Goal: Information Seeking & Learning: Compare options

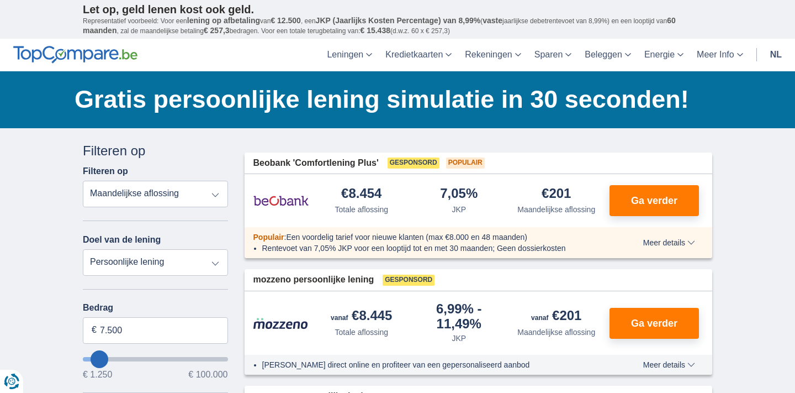
select select "vehicleLoan"
select select "3-4"
type input "15.000"
type input "15250"
select select "60"
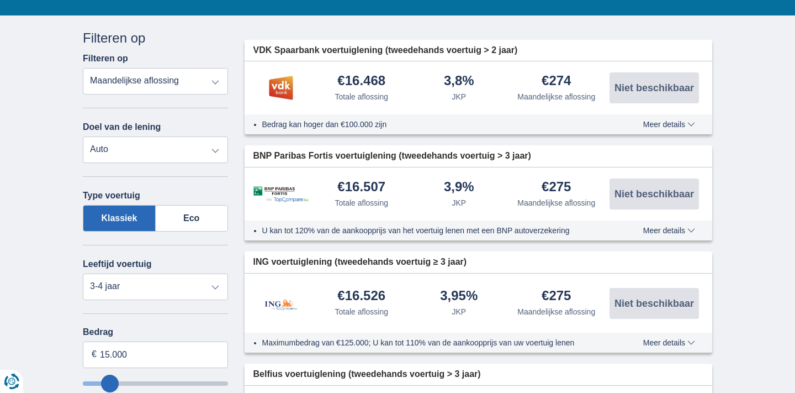
scroll to position [138, 0]
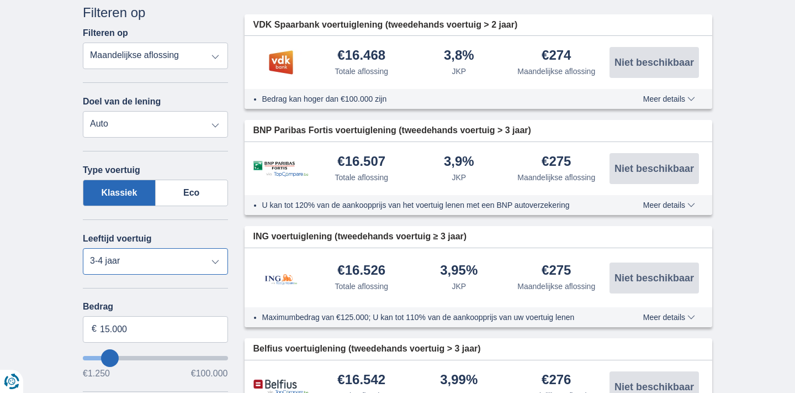
select select "5+"
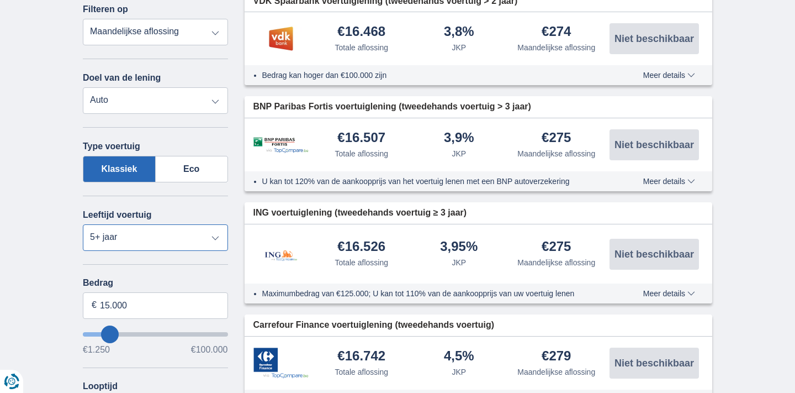
scroll to position [179, 0]
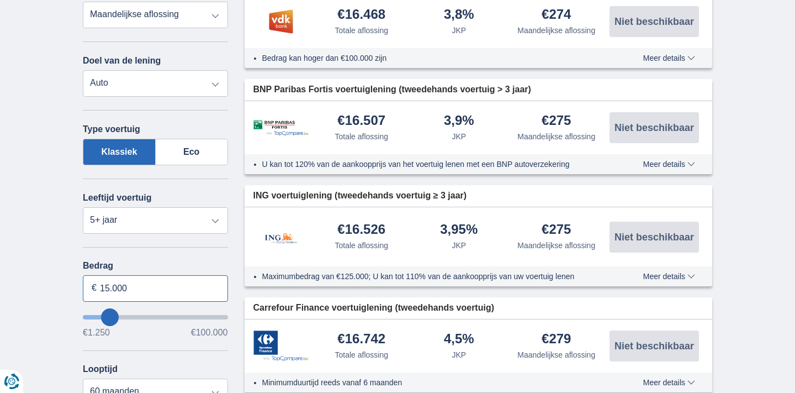
click at [135, 294] on input "15.000" at bounding box center [155, 288] width 145 height 27
type input "15250"
type input "18.250"
type input "18250"
type input "19.250"
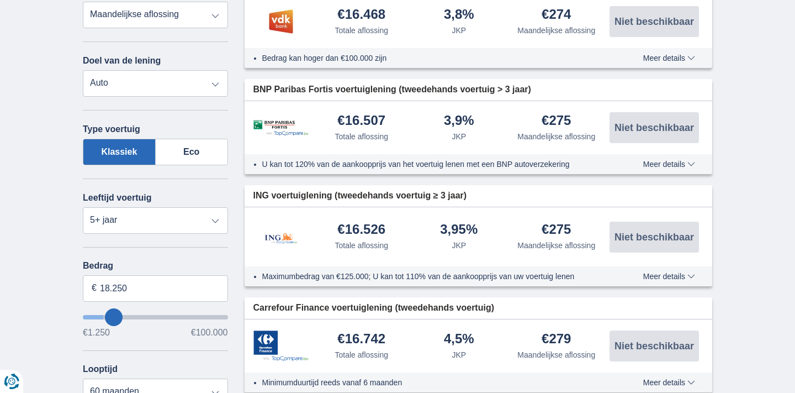
type input "19250"
type input "20.250"
type input "20250"
type input "22.250"
type input "22250"
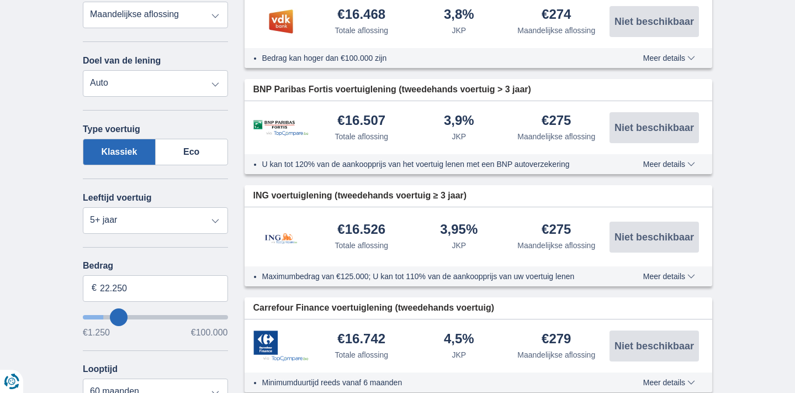
type input "26.250"
type input "26250"
type input "30.250"
type input "30250"
type input "34.250"
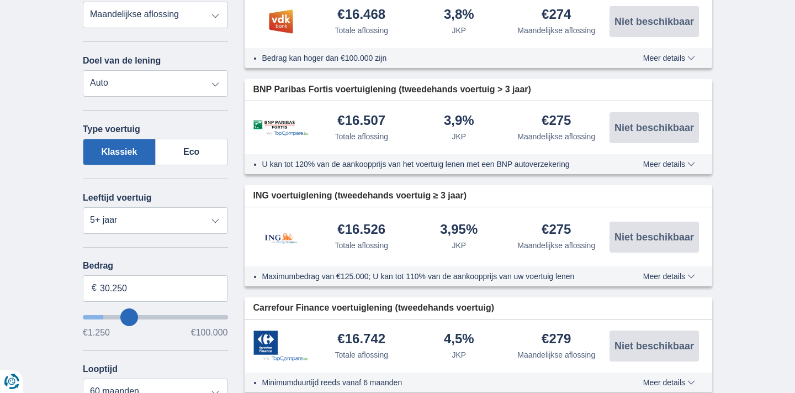
type input "34250"
type input "37.250"
type input "37250"
select select "120"
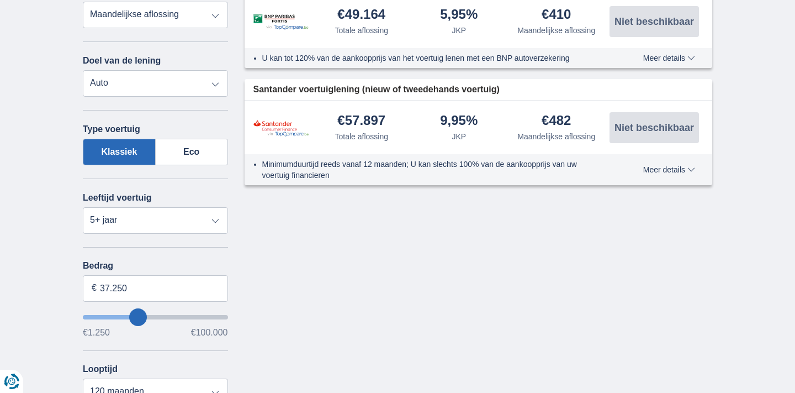
drag, startPoint x: 114, startPoint y: 317, endPoint x: 137, endPoint y: 317, distance: 23.7
type input "42.250"
type input "42250"
type input "41.250"
type input "41250"
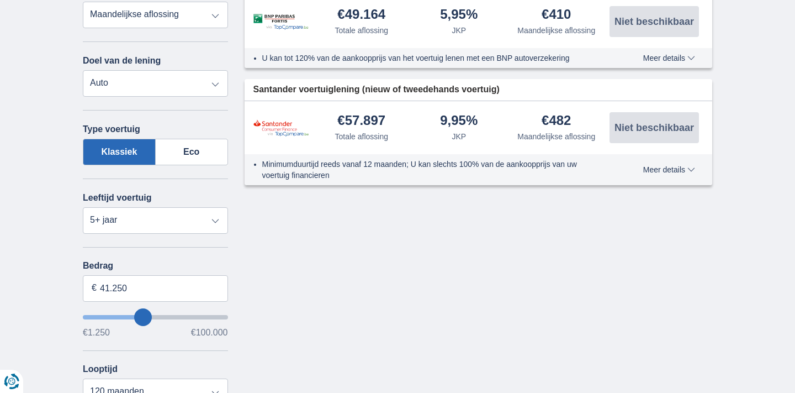
type input "40.250"
type input "40250"
type input "39.250"
type input "39250"
type input "38.250"
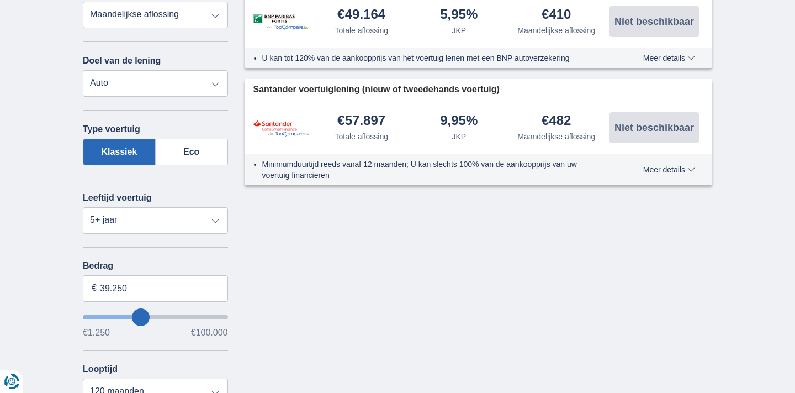
type input "38250"
type input "37.250"
type input "37250"
type input "36.250"
type input "36250"
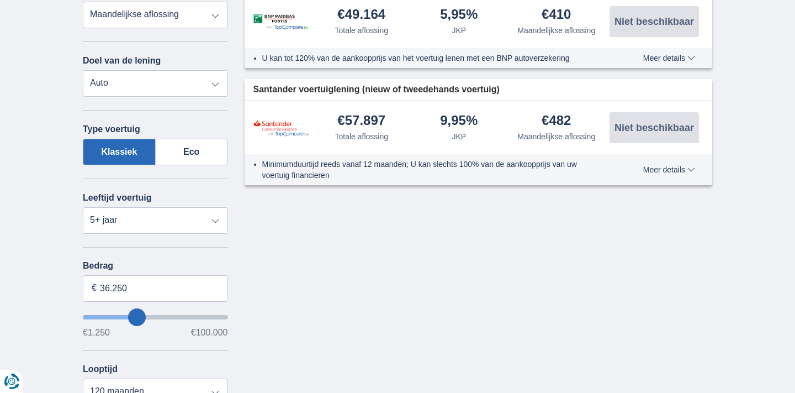
type input "37.250"
type input "37250"
type input "38.250"
type input "38250"
type input "39.250"
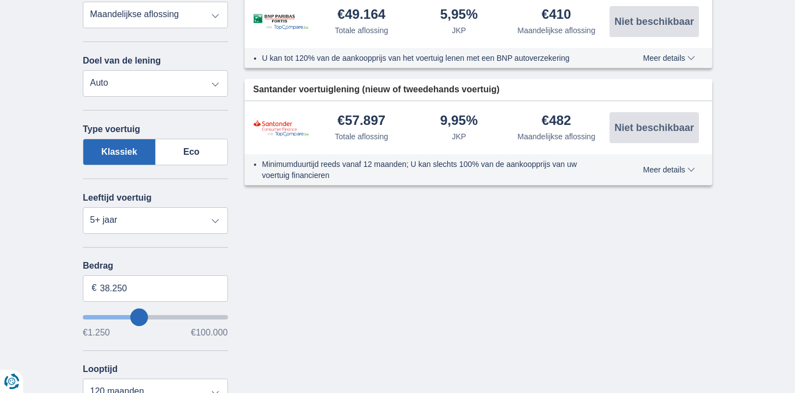
type input "39250"
type input "41.250"
type input "41250"
type input "42.250"
type input "42250"
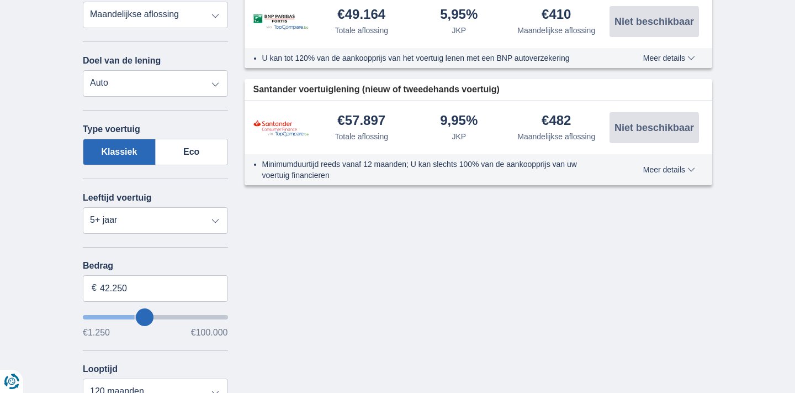
type input "43.250"
type input "43250"
type input "45.250"
type input "45250"
type input "46.250"
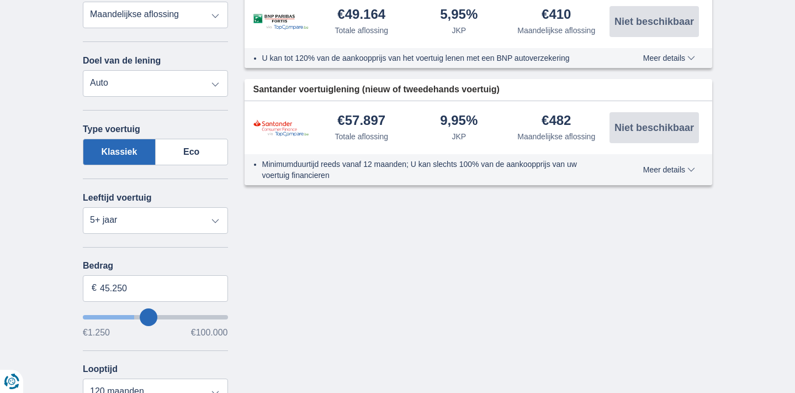
type input "46250"
type input "47.250"
type input "47250"
type input "48.250"
type input "48250"
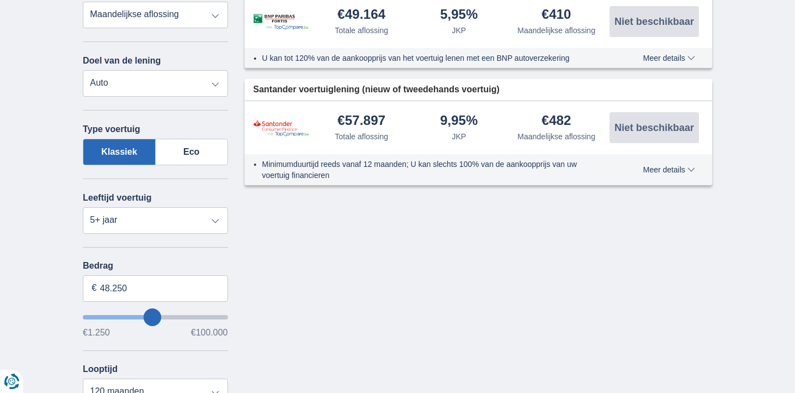
type input "49.250"
type input "49250"
type input "50.250"
type input "50250"
type input "51.250"
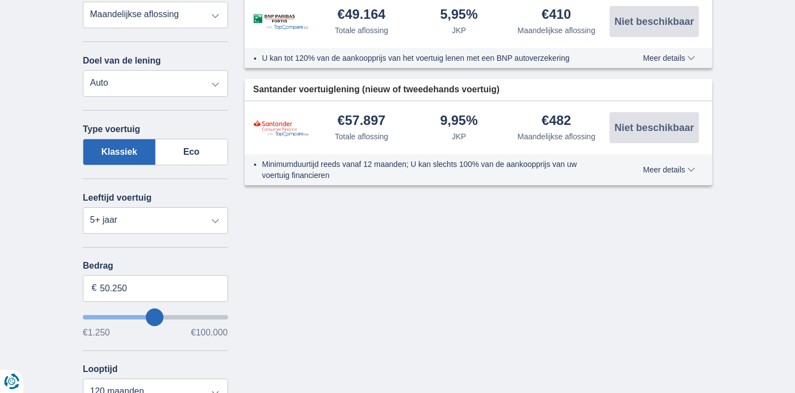
type input "51250"
type input "52.250"
type input "52250"
type input "54.250"
type input "54250"
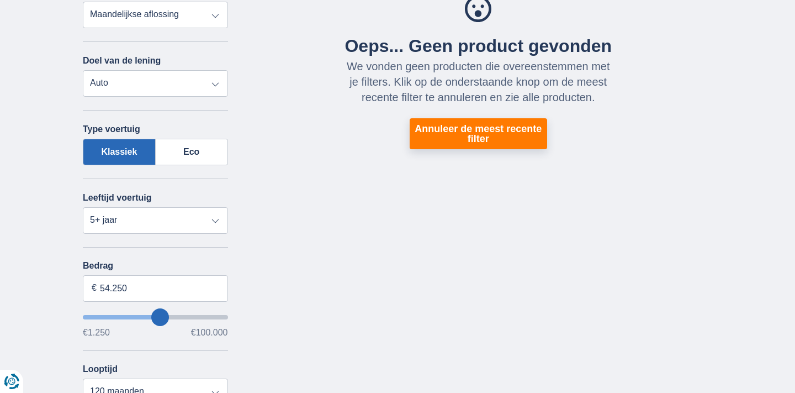
type input "43.250"
type input "43250"
click at [146, 319] on input "wantToBorrow" at bounding box center [155, 317] width 145 height 4
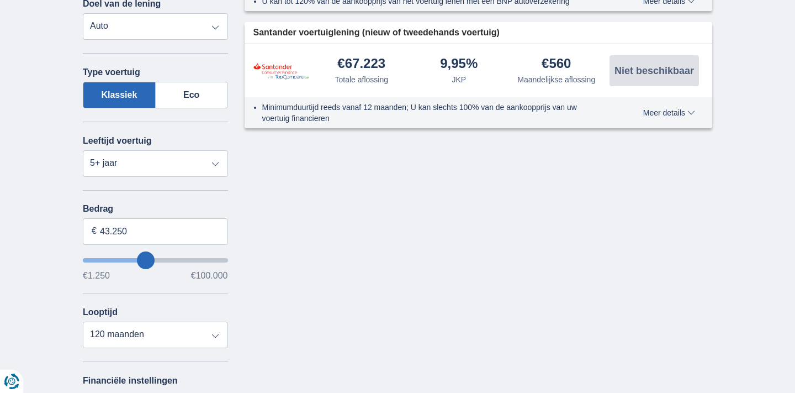
scroll to position [237, 0]
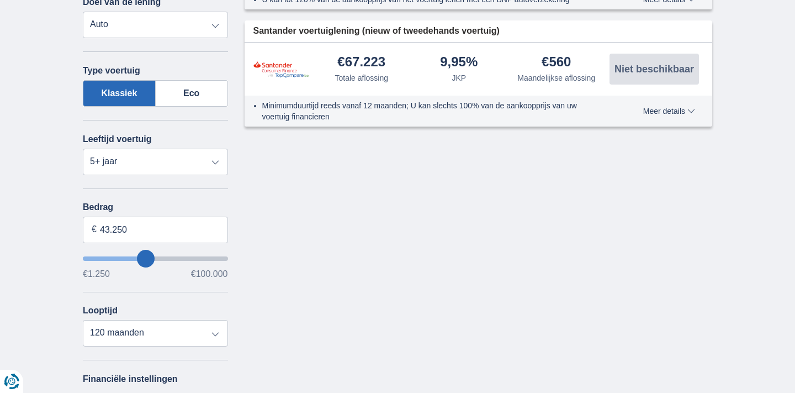
type input "50.250"
type input "50250"
click at [155, 257] on input "wantToBorrow" at bounding box center [155, 258] width 145 height 4
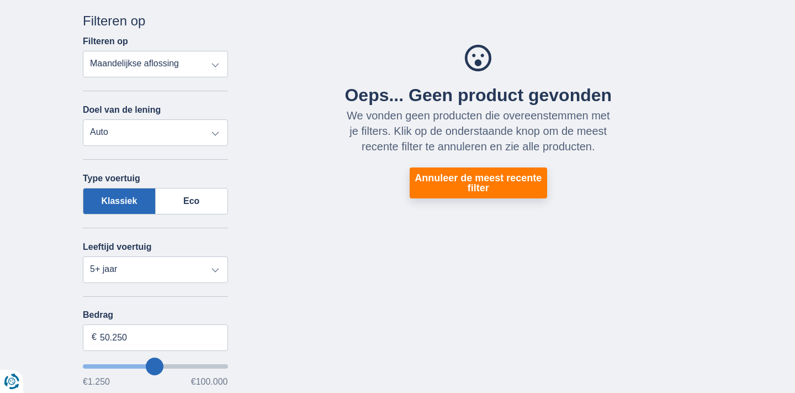
scroll to position [135, 0]
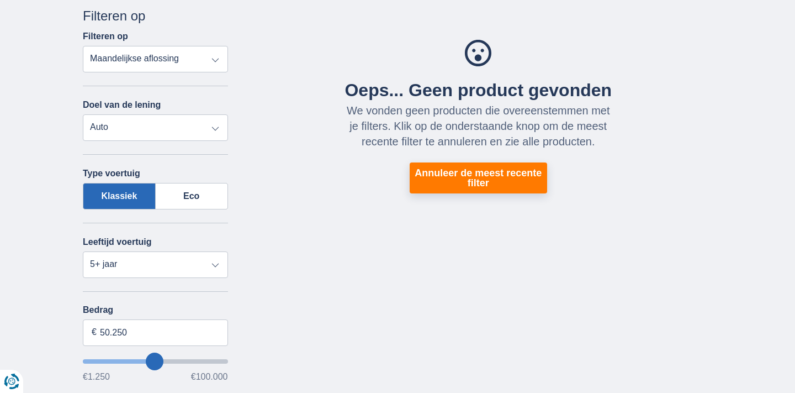
click at [149, 360] on input "wantToBorrow" at bounding box center [155, 361] width 145 height 4
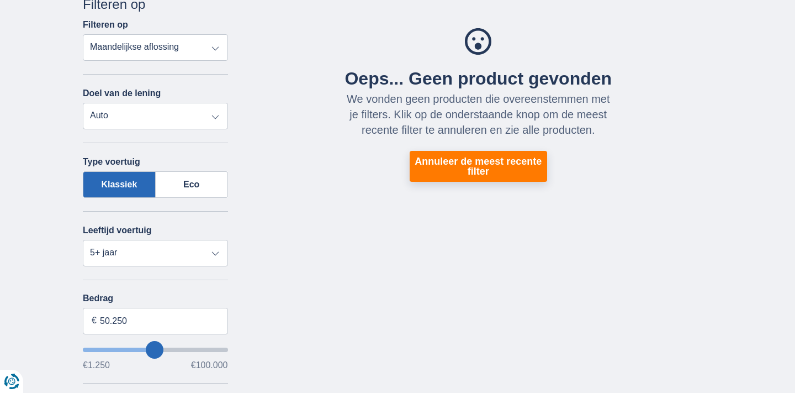
scroll to position [149, 0]
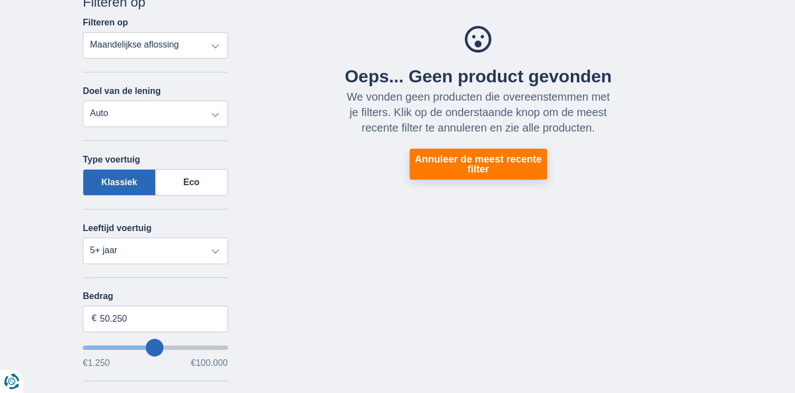
click at [148, 346] on input "wantToBorrow" at bounding box center [155, 347] width 145 height 4
click at [133, 319] on input "50.250" at bounding box center [155, 318] width 145 height 27
type input "50.000"
type input "50250"
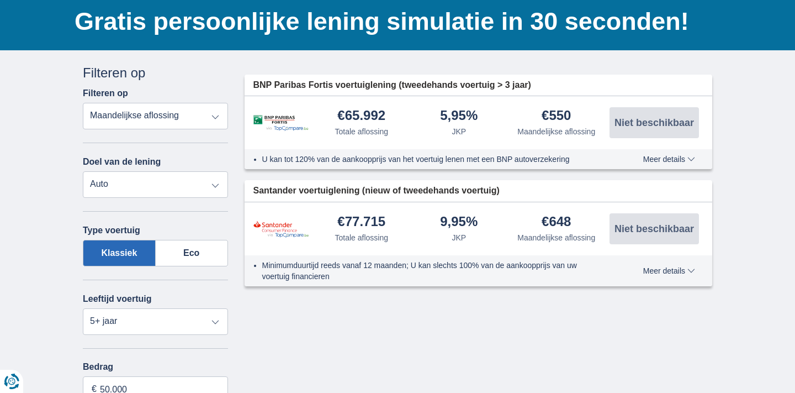
scroll to position [76, 0]
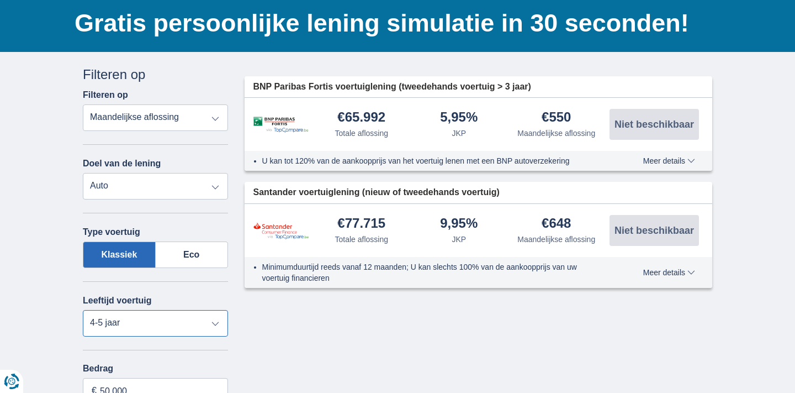
select select "5+"
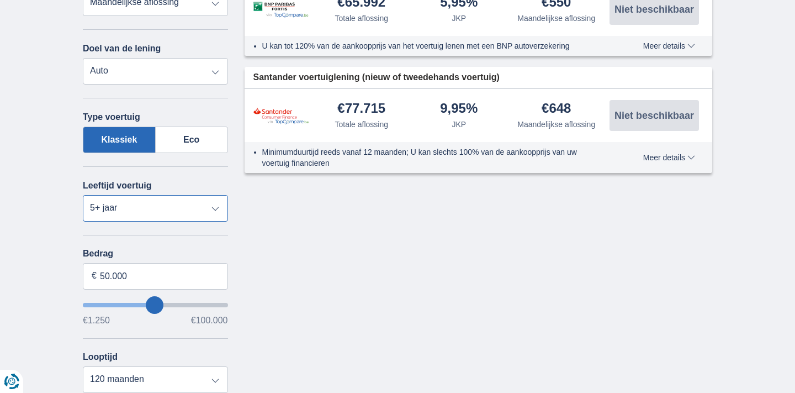
scroll to position [213, 0]
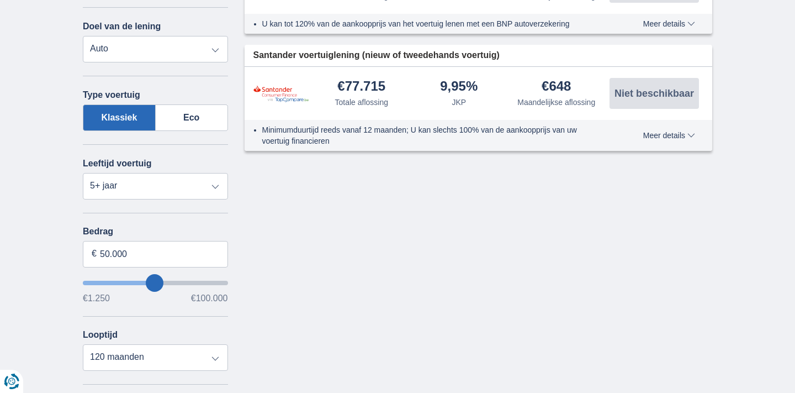
type input "49.250"
type input "49250"
type input "48.250"
type input "48250"
type input "47.250"
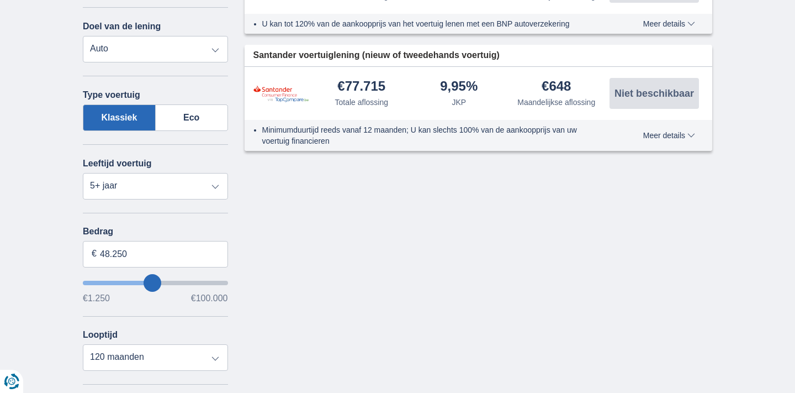
type input "47250"
type input "46.250"
type input "46250"
type input "44.250"
type input "44250"
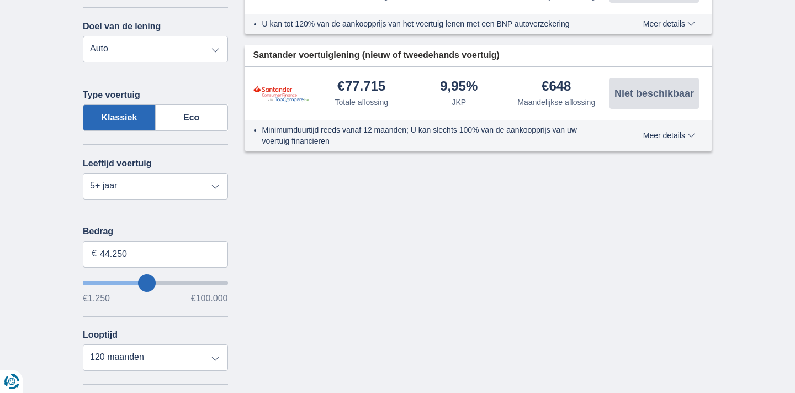
type input "43.250"
type input "43250"
type input "42.250"
type input "42250"
type input "41.250"
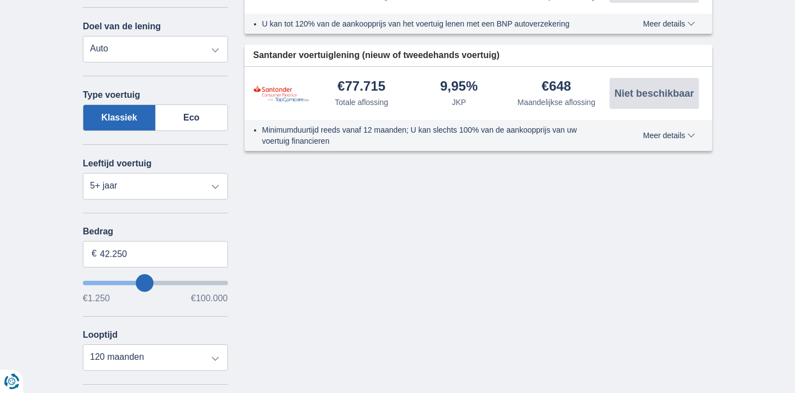
type input "41250"
type input "42.250"
type input "42250"
type input "43.250"
type input "43250"
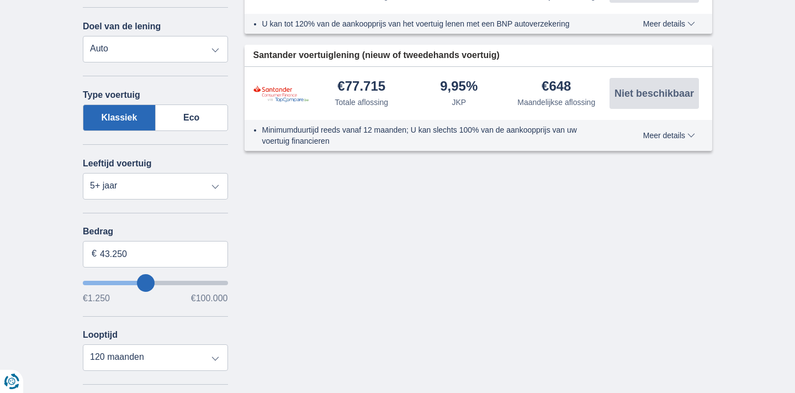
type input "44.250"
type input "44250"
type input "45.250"
type input "45250"
type input "46.250"
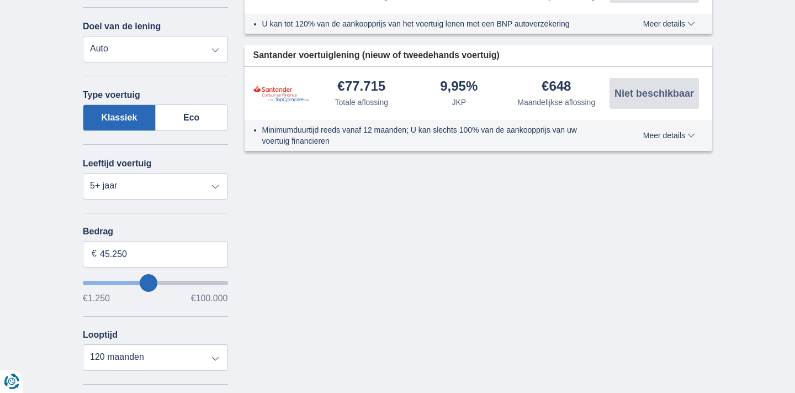
type input "46250"
type input "45.250"
type input "45250"
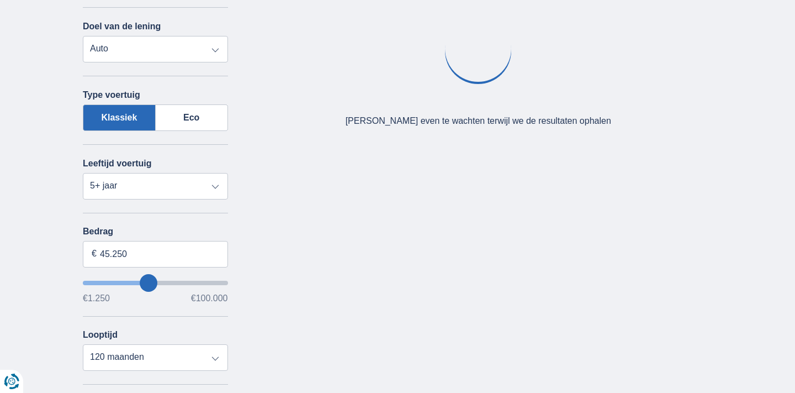
type input "44.250"
drag, startPoint x: 153, startPoint y: 279, endPoint x: 147, endPoint y: 280, distance: 6.2
type input "44250"
click at [147, 280] on input "wantToBorrow" at bounding box center [155, 282] width 145 height 4
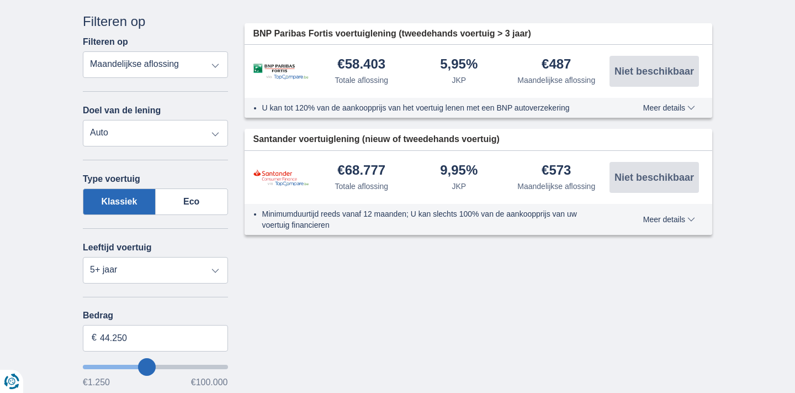
scroll to position [138, 0]
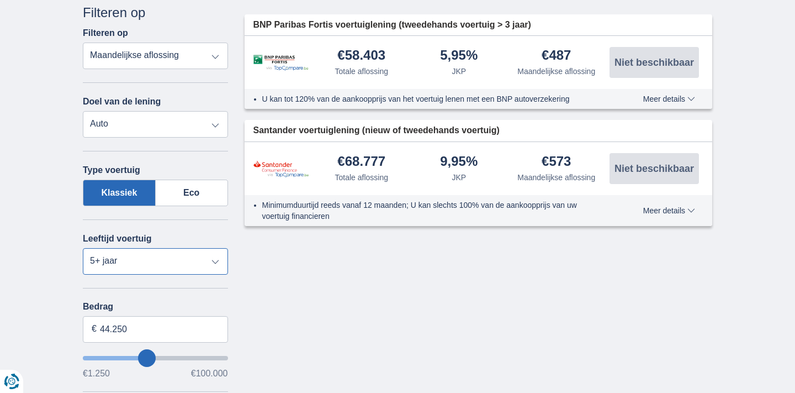
select select "2-3"
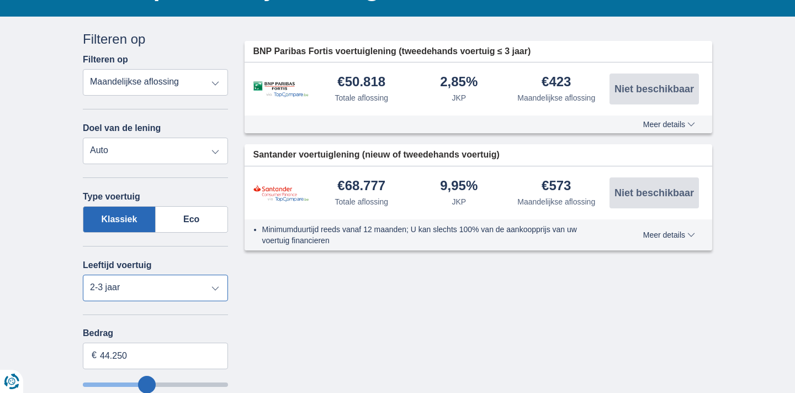
scroll to position [110, 0]
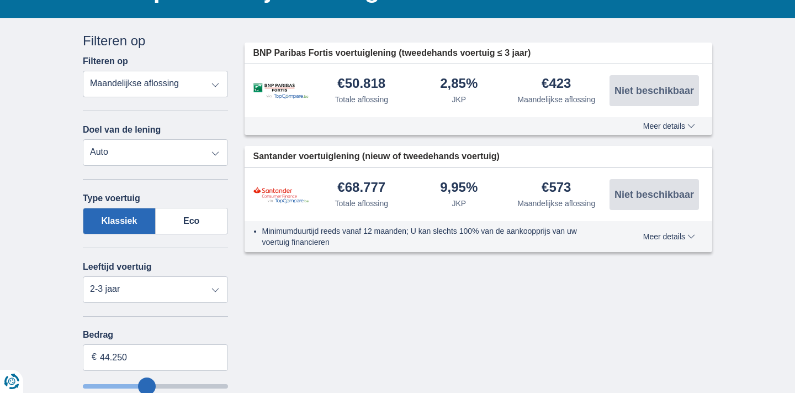
click at [654, 122] on span "Meer details" at bounding box center [669, 126] width 52 height 8
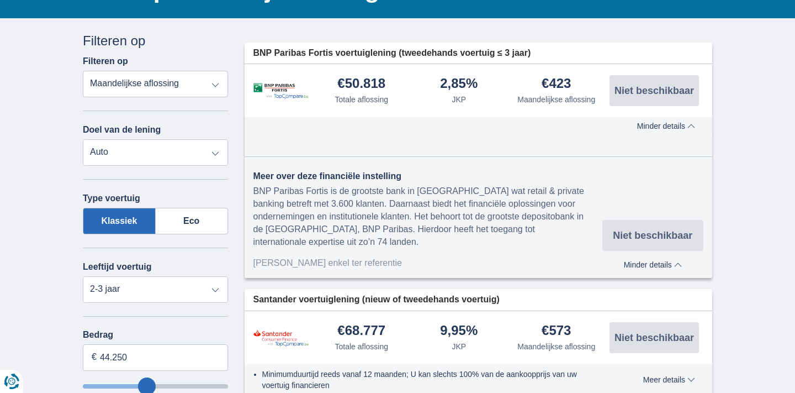
click at [654, 122] on span "Minder details" at bounding box center [666, 126] width 58 height 8
